Goal: Navigation & Orientation: Find specific page/section

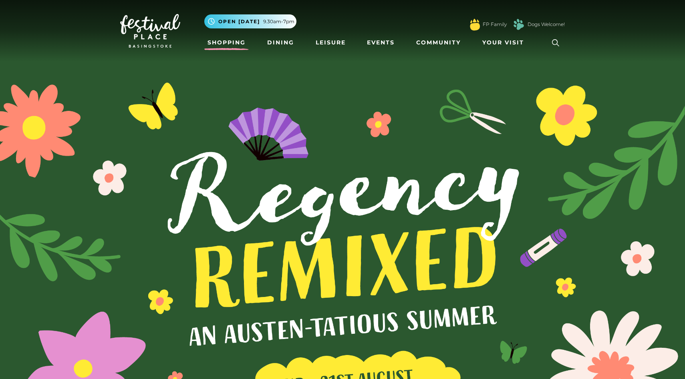
click at [233, 43] on link "Shopping" at bounding box center [226, 42] width 44 height 15
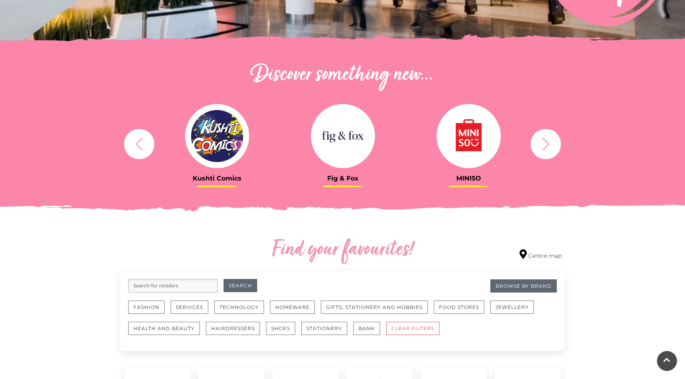
scroll to position [276, 0]
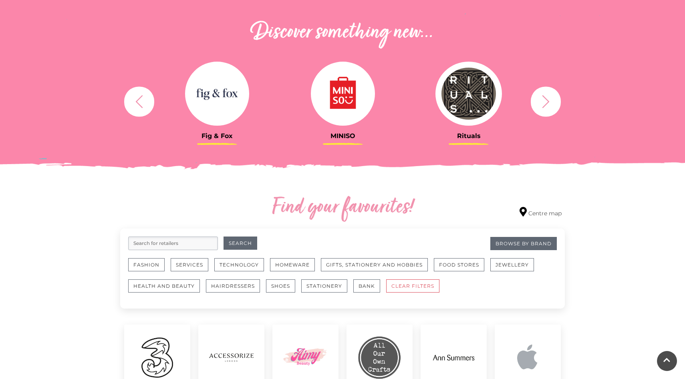
click at [553, 97] on icon "button" at bounding box center [545, 101] width 15 height 15
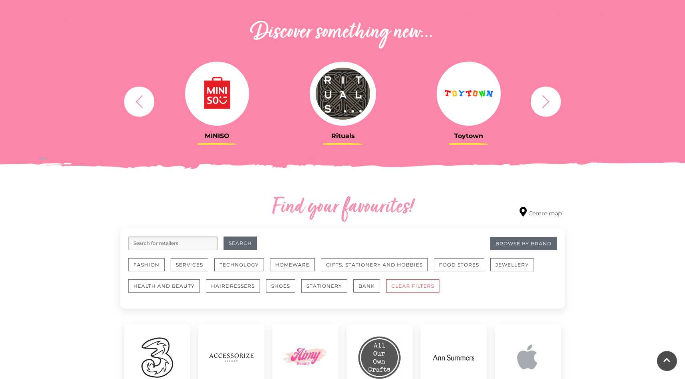
click at [553, 97] on icon "button" at bounding box center [545, 101] width 15 height 15
click at [541, 100] on icon "button" at bounding box center [545, 101] width 15 height 15
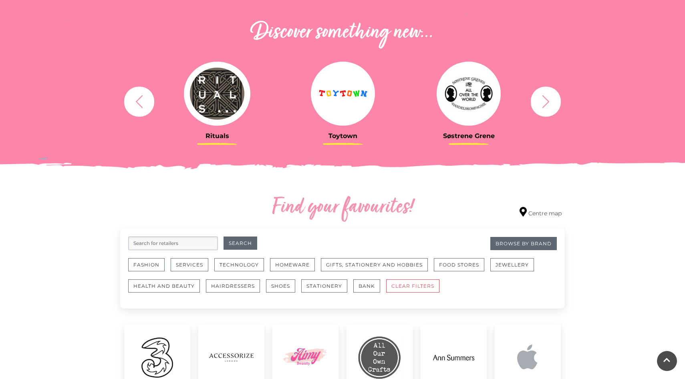
click at [541, 100] on icon "button" at bounding box center [545, 101] width 15 height 15
click at [543, 101] on icon "button" at bounding box center [545, 101] width 15 height 15
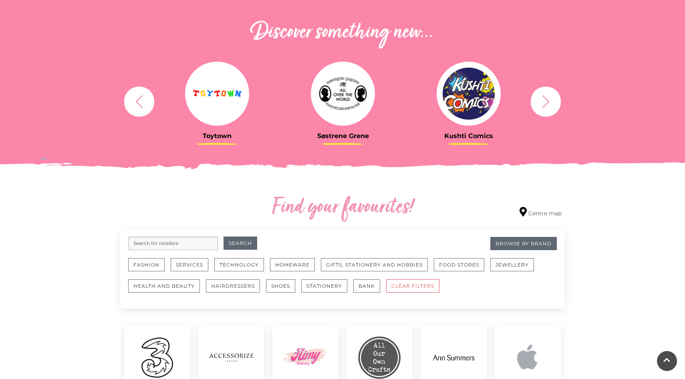
click at [543, 101] on icon "button" at bounding box center [545, 101] width 15 height 15
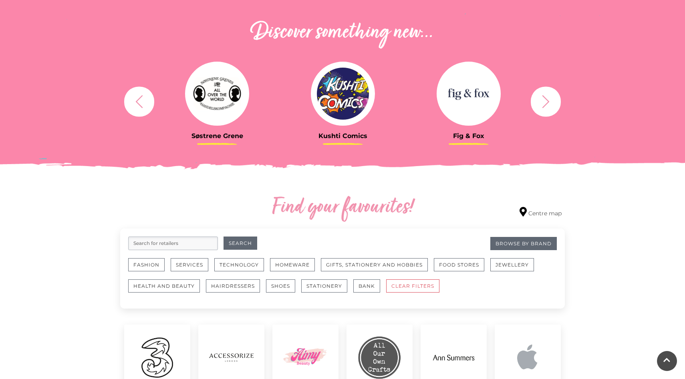
click at [544, 101] on icon "button" at bounding box center [545, 101] width 15 height 15
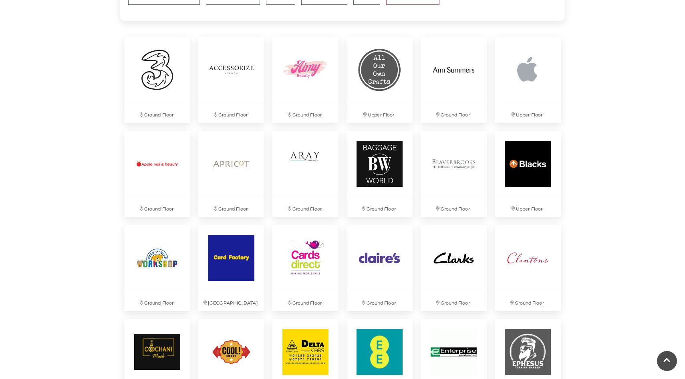
scroll to position [562, 0]
